Goal: Find specific page/section: Find specific page/section

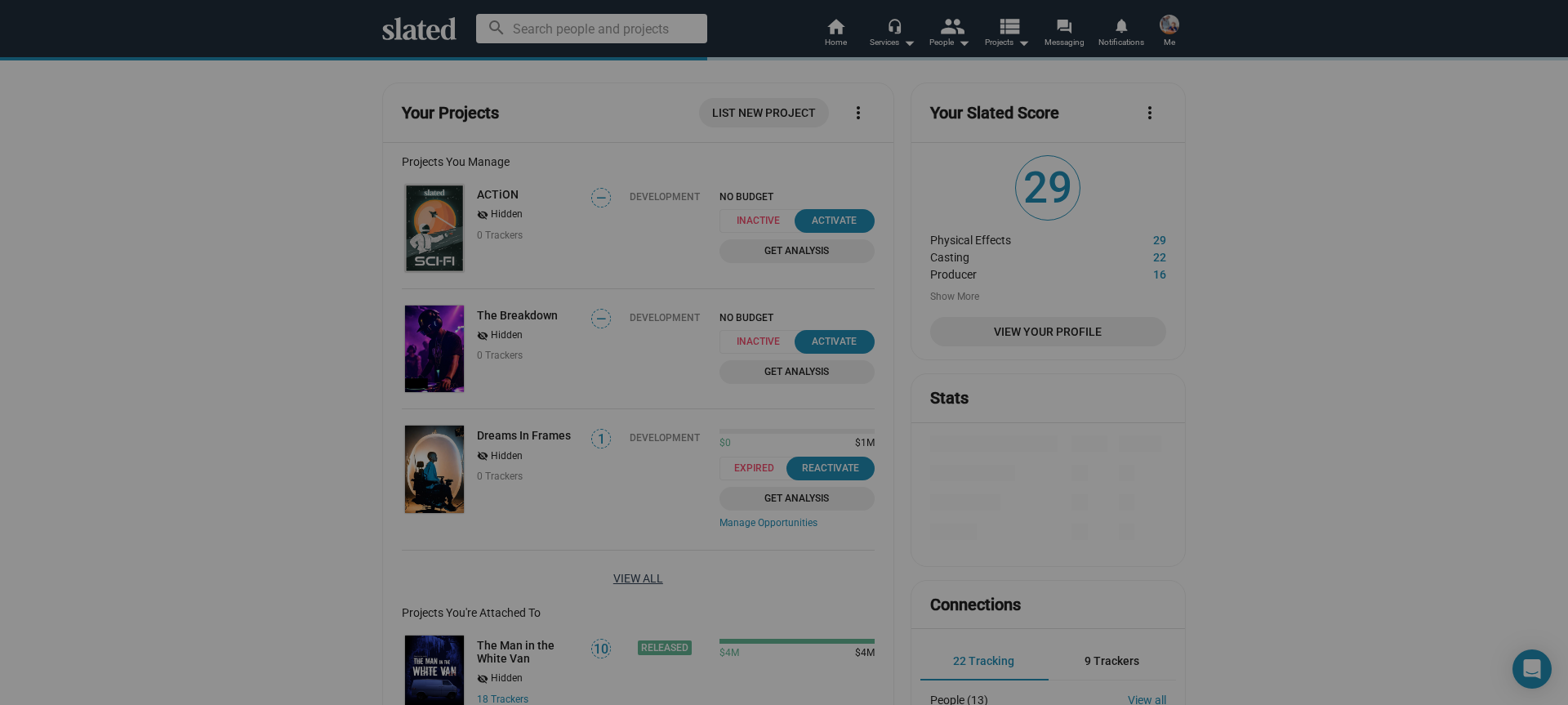
click at [629, 582] on link "View All" at bounding box center [638, 578] width 49 height 29
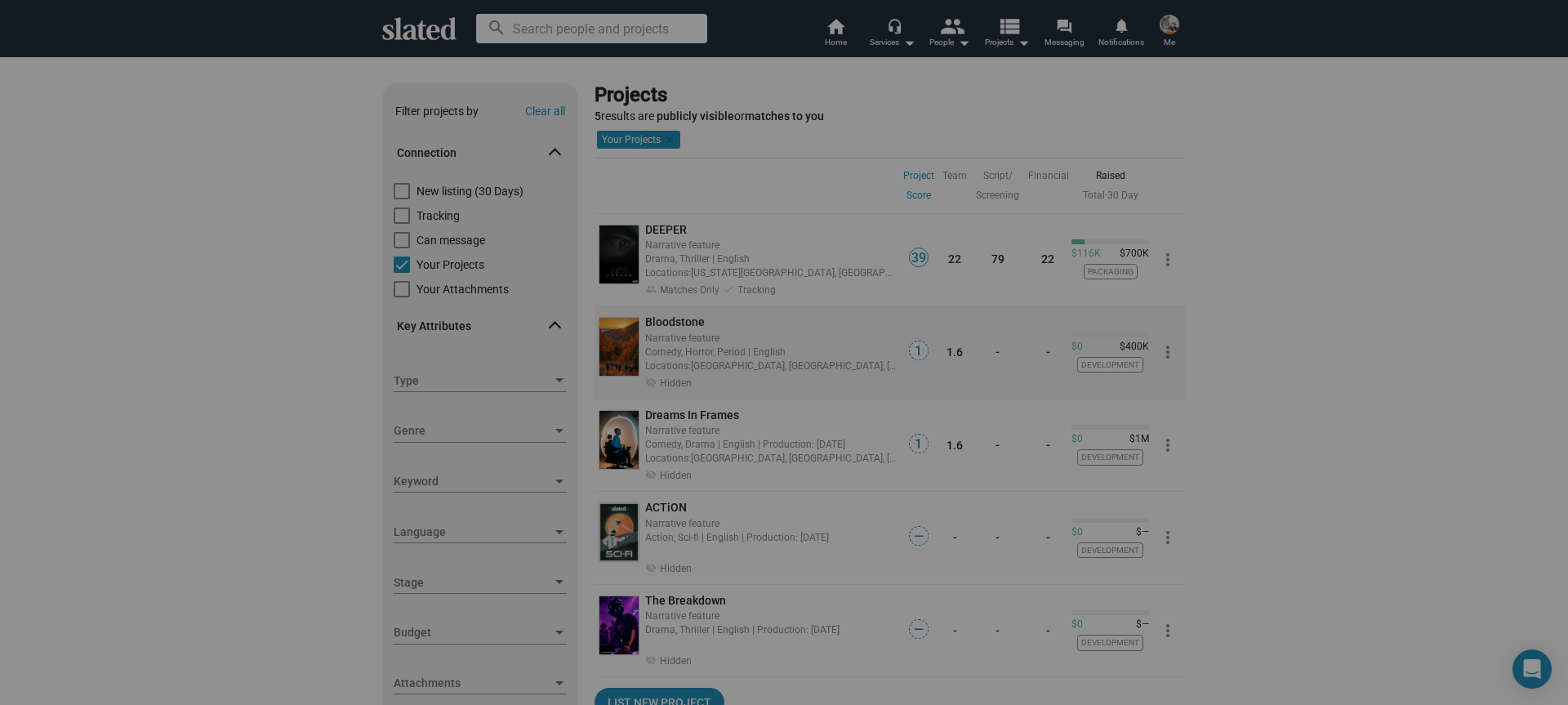
scroll to position [6, 0]
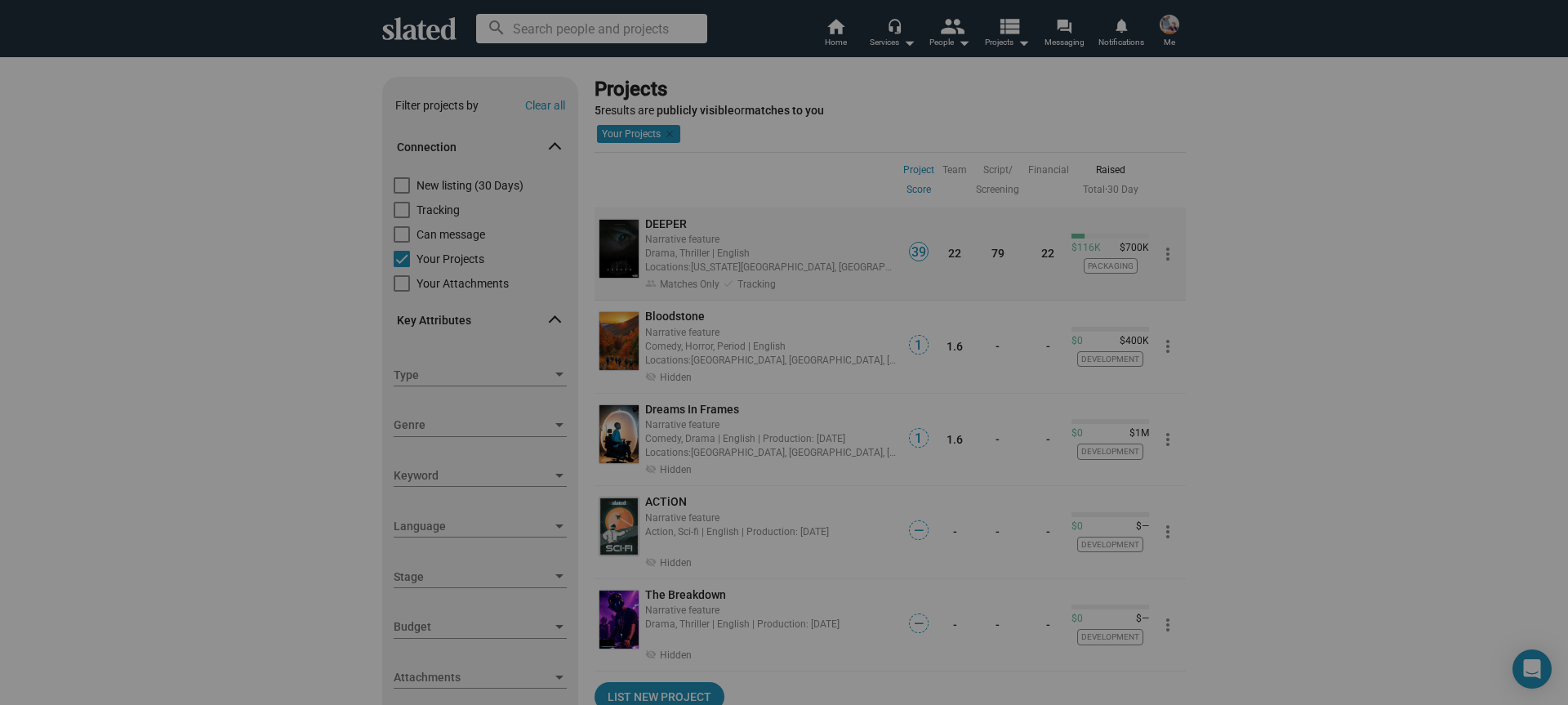
click at [676, 223] on span "DEEPER" at bounding box center [666, 224] width 42 height 13
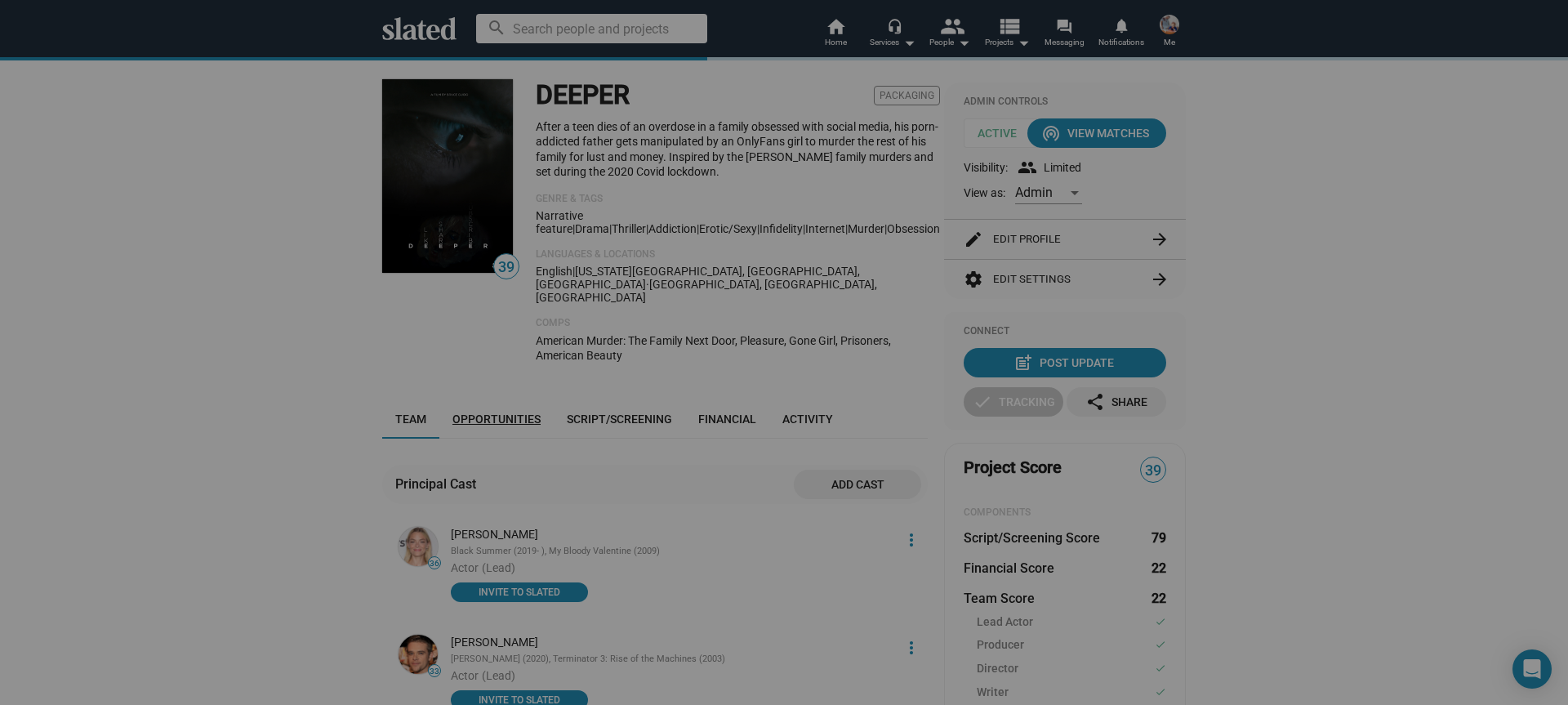
click at [509, 413] on span "Opportunities" at bounding box center [496, 420] width 88 height 13
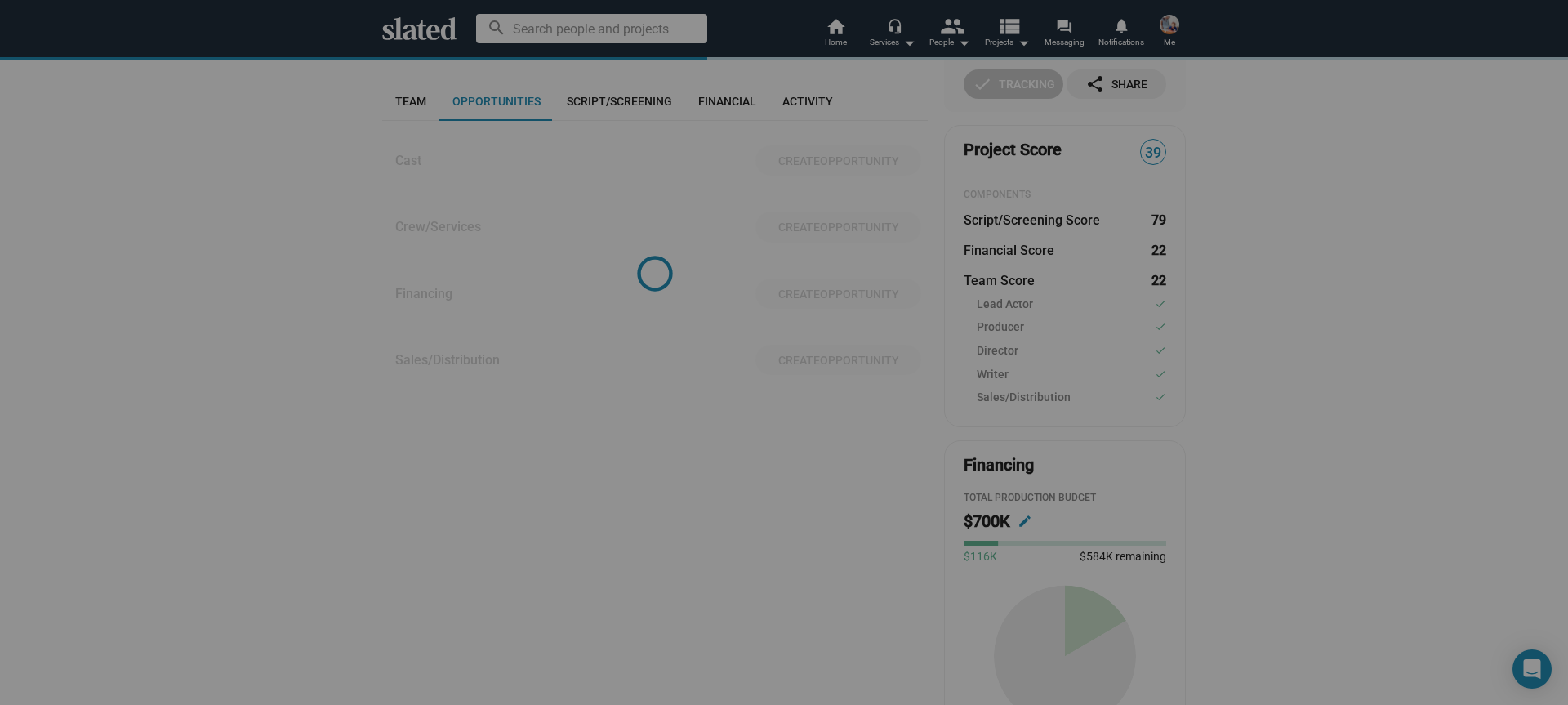
scroll to position [317, 0]
